Goal: Transaction & Acquisition: Purchase product/service

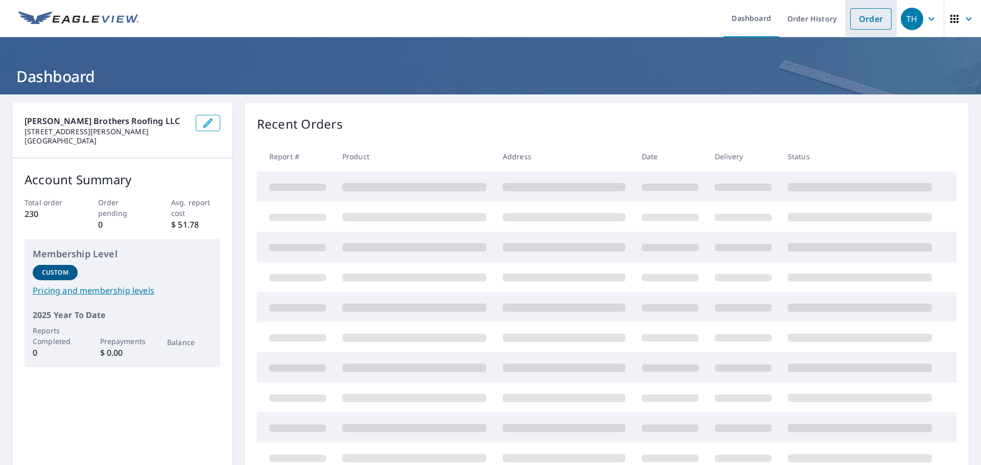
click at [857, 25] on link "Order" at bounding box center [870, 18] width 41 height 21
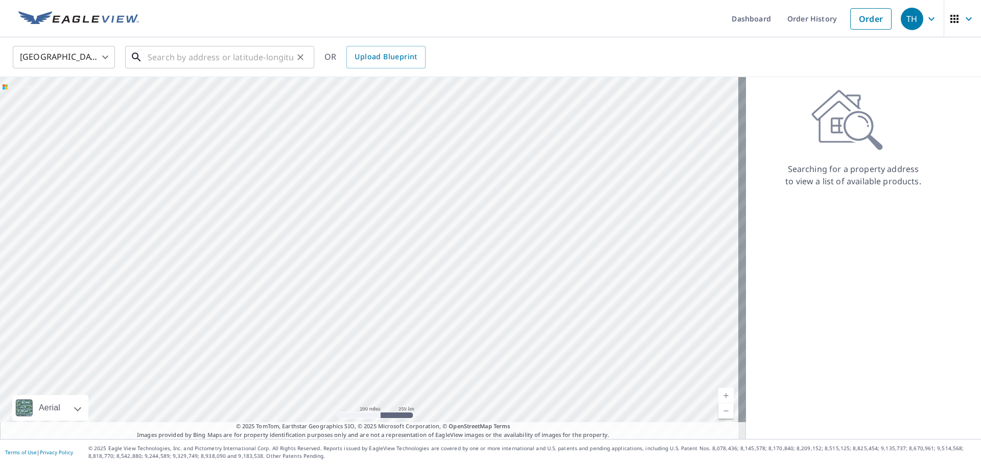
click at [217, 61] on input "text" at bounding box center [221, 57] width 146 height 29
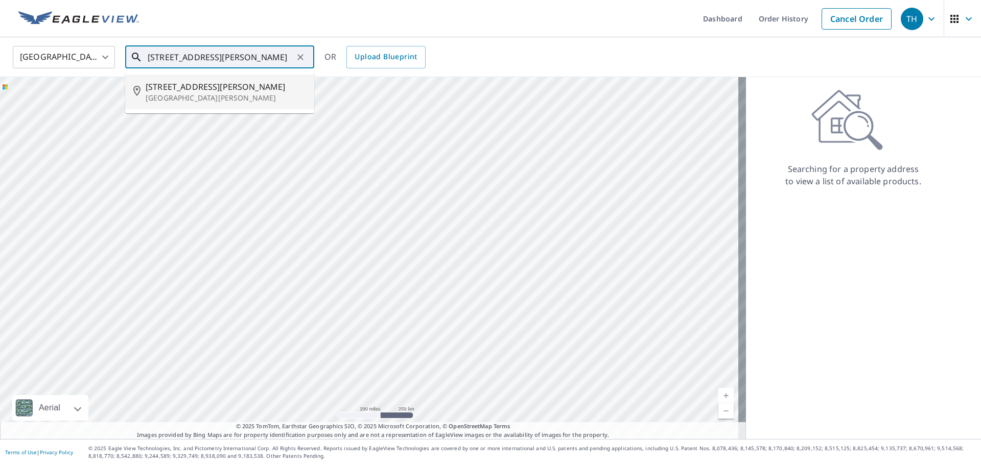
click at [186, 94] on p "[GEOGRAPHIC_DATA][PERSON_NAME]" at bounding box center [226, 98] width 160 height 10
type input "[STREET_ADDRESS][PERSON_NAME][PERSON_NAME]"
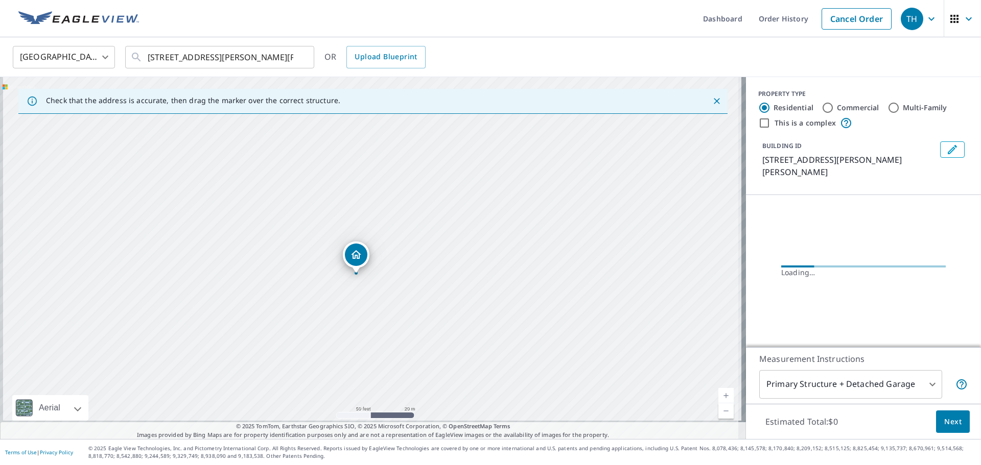
drag, startPoint x: 435, startPoint y: 337, endPoint x: 439, endPoint y: 231, distance: 105.8
click at [439, 230] on div "[STREET_ADDRESS][PERSON_NAME][PERSON_NAME]" at bounding box center [373, 258] width 746 height 362
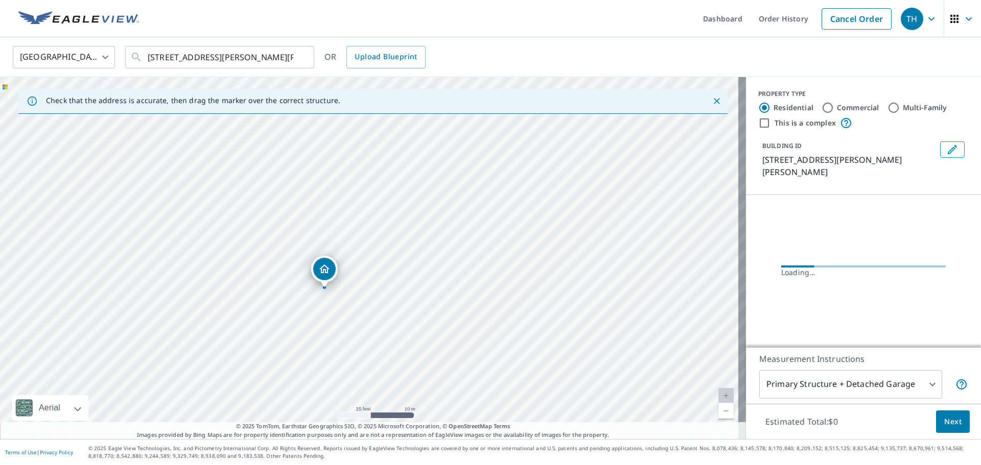
drag, startPoint x: 407, startPoint y: 256, endPoint x: 460, endPoint y: 239, distance: 55.7
click at [456, 242] on div "[STREET_ADDRESS][PERSON_NAME][PERSON_NAME]" at bounding box center [373, 258] width 746 height 362
drag, startPoint x: 436, startPoint y: 239, endPoint x: 466, endPoint y: 172, distance: 73.2
click at [466, 172] on div "[STREET_ADDRESS][PERSON_NAME][PERSON_NAME]" at bounding box center [373, 258] width 746 height 362
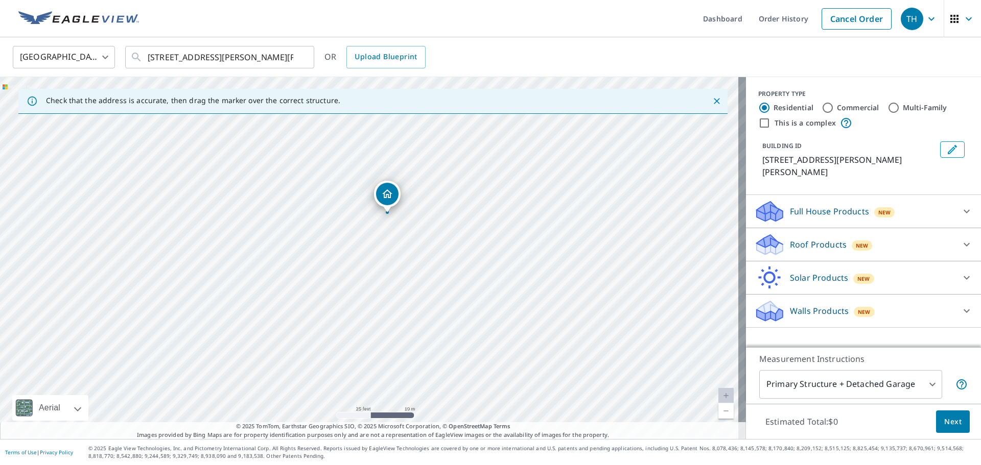
click at [945, 233] on div "Roof Products New" at bounding box center [854, 245] width 200 height 24
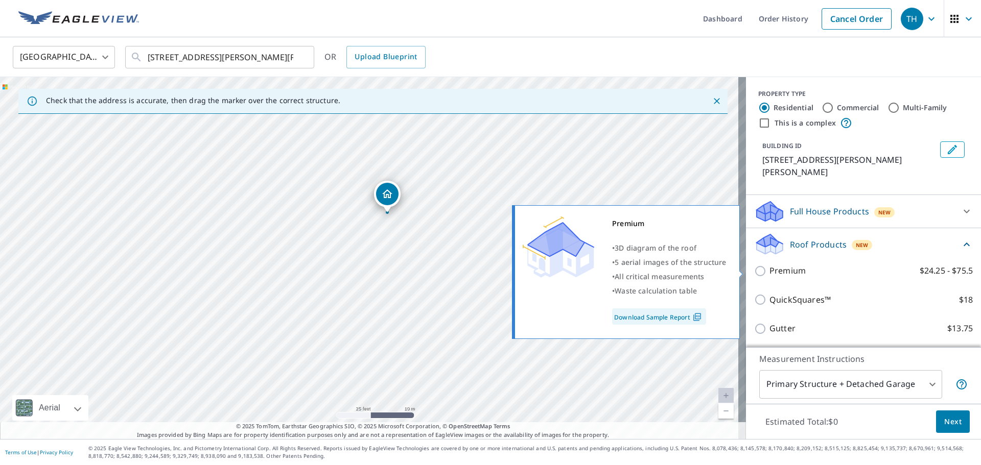
click at [754, 271] on input "Premium $24.25 - $75.5" at bounding box center [761, 271] width 15 height 12
checkbox input "true"
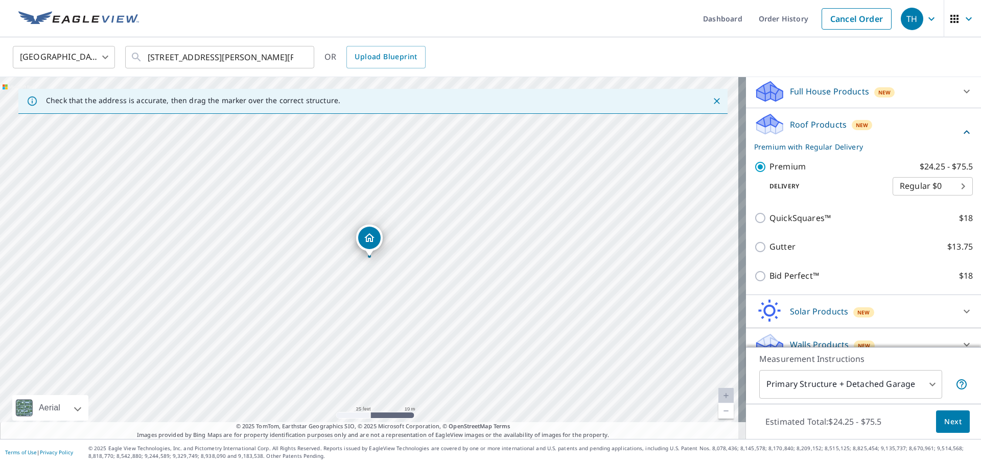
scroll to position [134, 0]
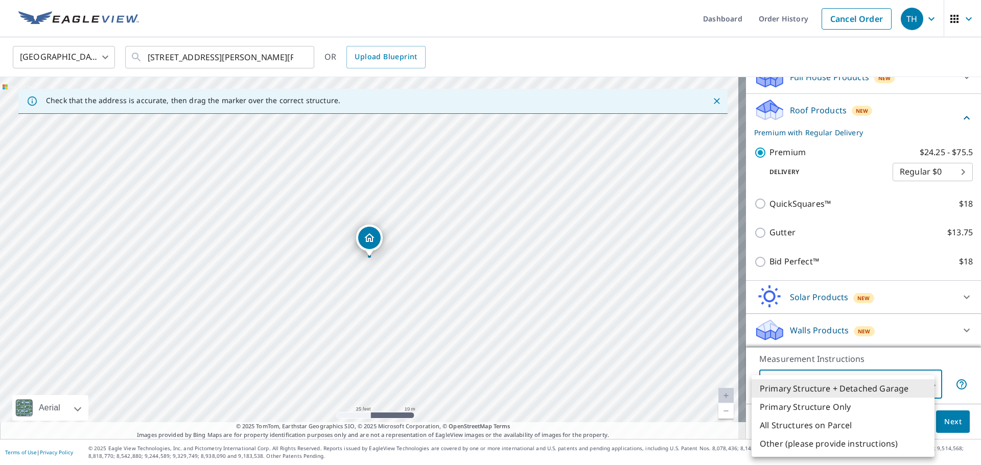
click at [915, 380] on body "TH TH Dashboard Order History Cancel Order TH [GEOGRAPHIC_DATA] [GEOGRAPHIC_DAT…" at bounding box center [490, 232] width 981 height 465
click at [879, 411] on li "Primary Structure Only" at bounding box center [843, 407] width 183 height 18
type input "2"
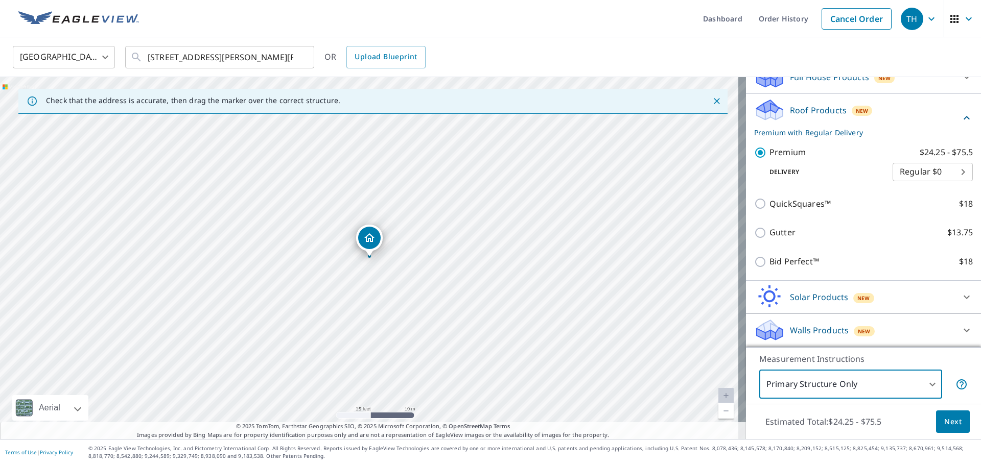
click at [947, 418] on span "Next" at bounding box center [952, 422] width 17 height 13
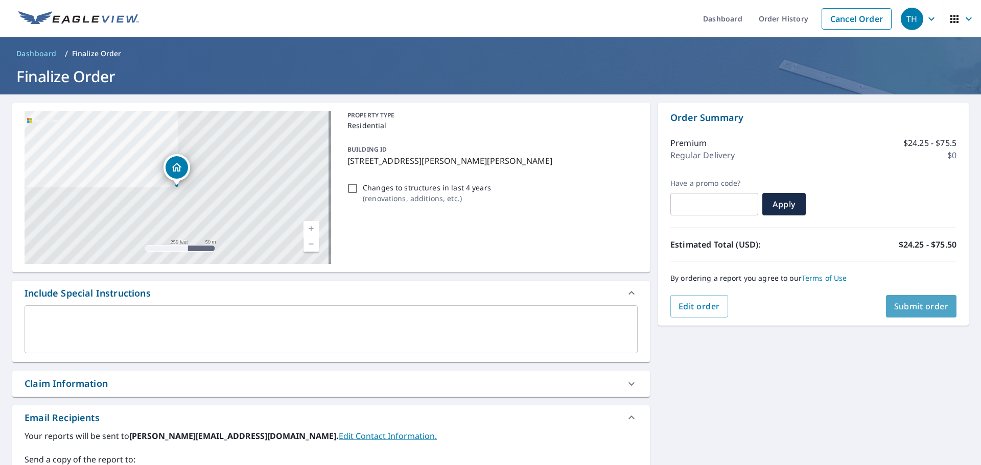
click at [894, 301] on span "Submit order" at bounding box center [921, 306] width 55 height 11
